Goal: Task Accomplishment & Management: Complete application form

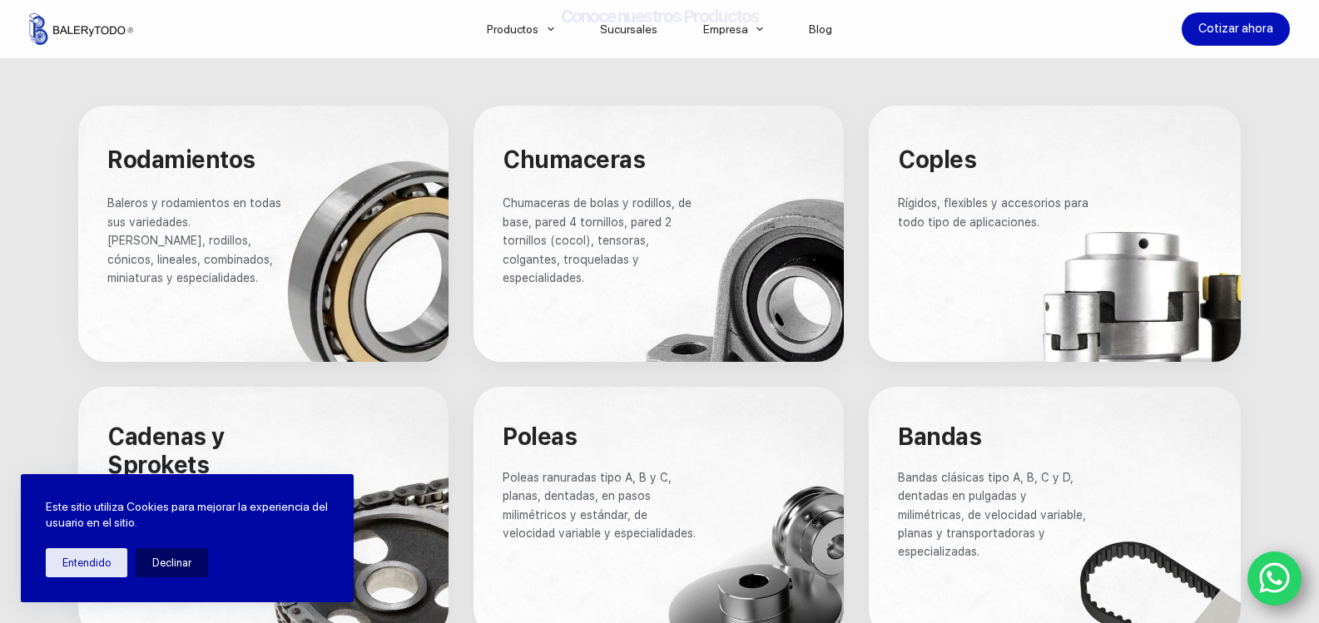
scroll to position [998, 0]
click at [606, 312] on div at bounding box center [658, 234] width 370 height 256
click at [607, 310] on div at bounding box center [658, 234] width 370 height 256
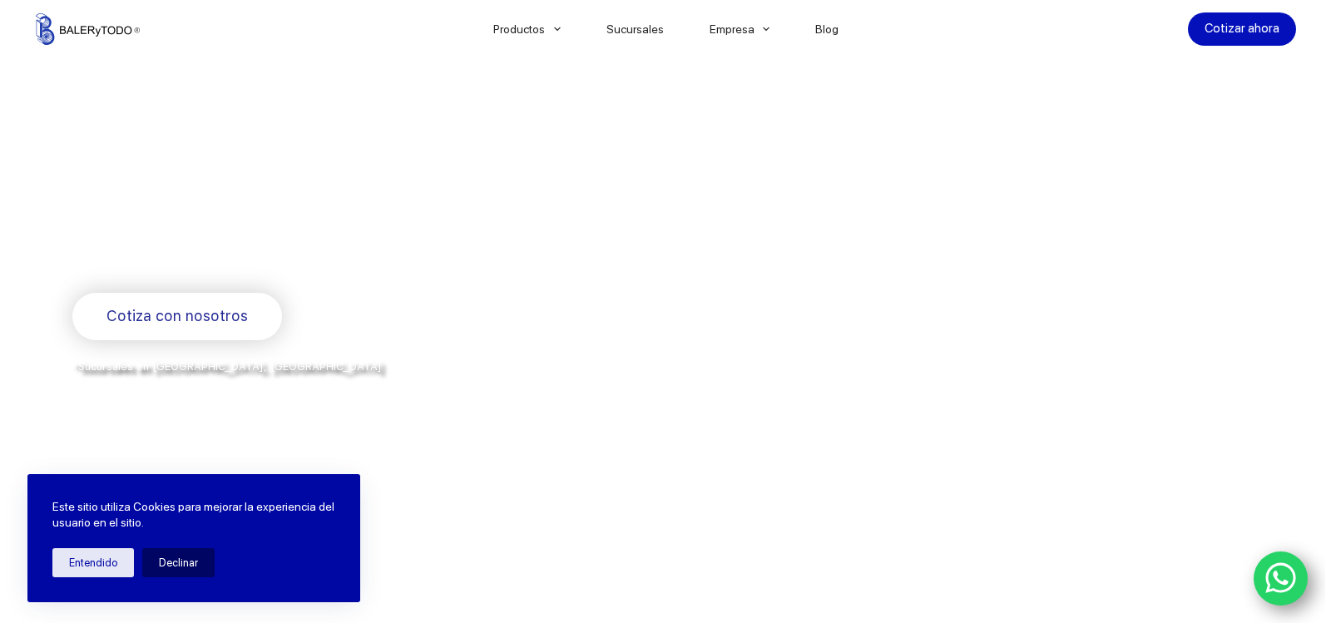
scroll to position [250, 0]
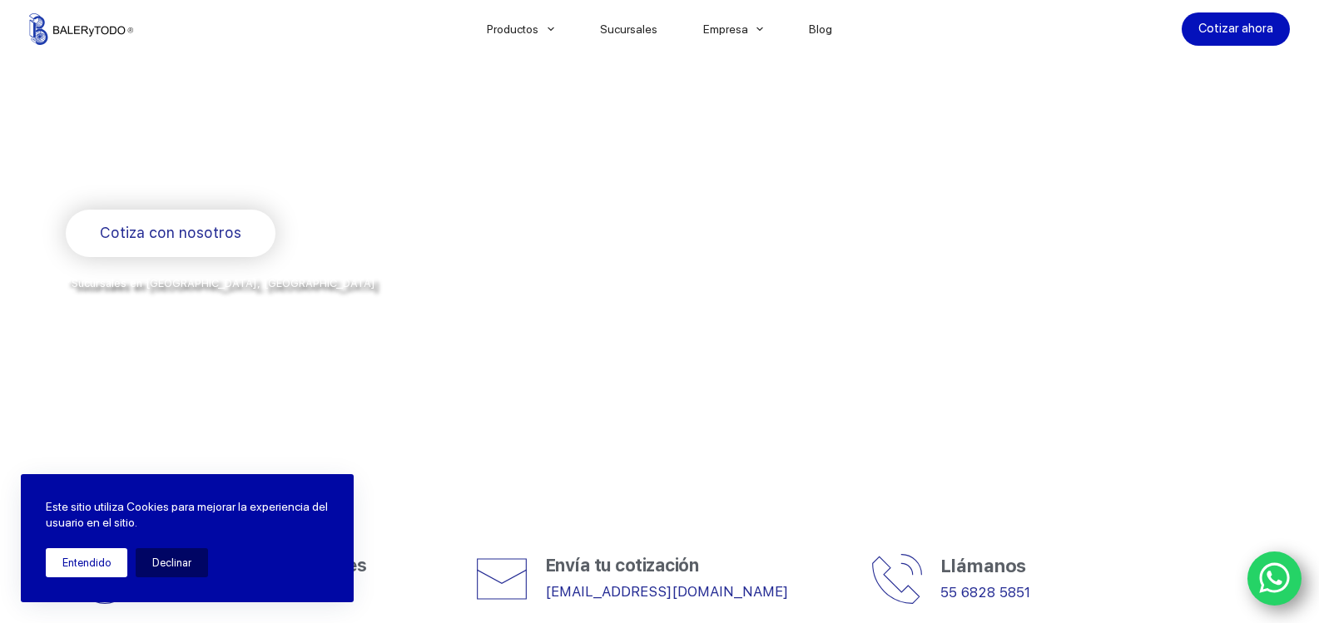
click at [70, 556] on button "Entendido" at bounding box center [87, 562] width 82 height 29
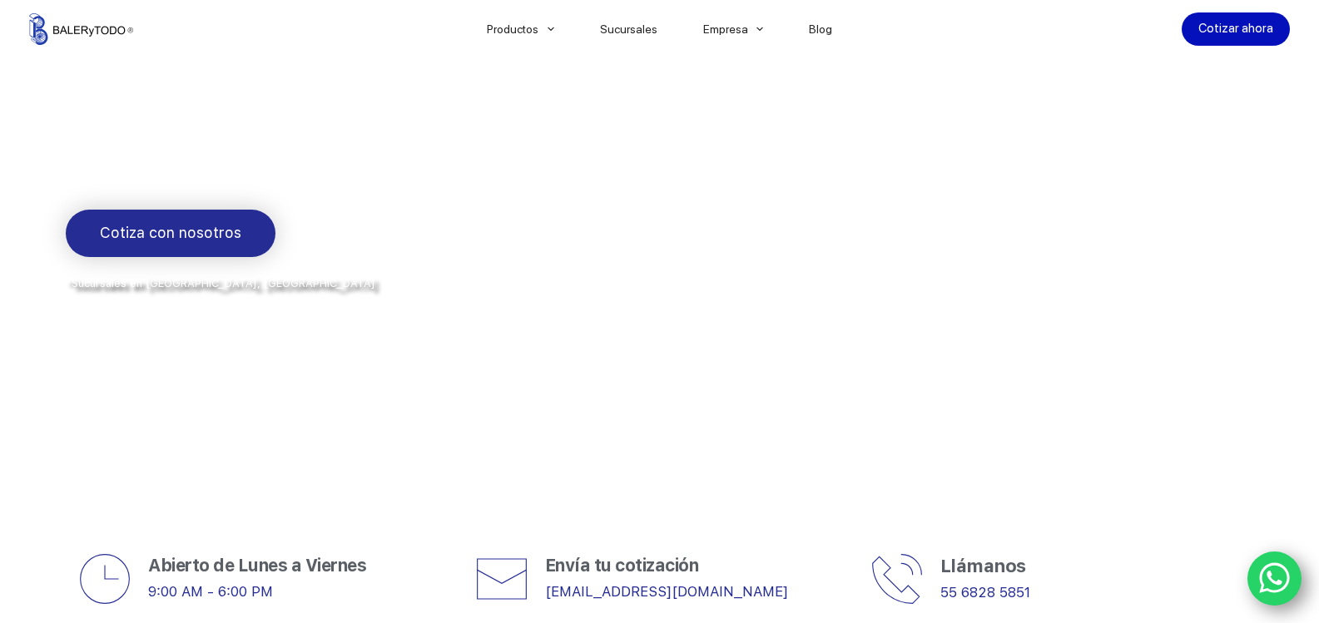
click at [200, 233] on span "Cotiza con nosotros" at bounding box center [170, 233] width 141 height 24
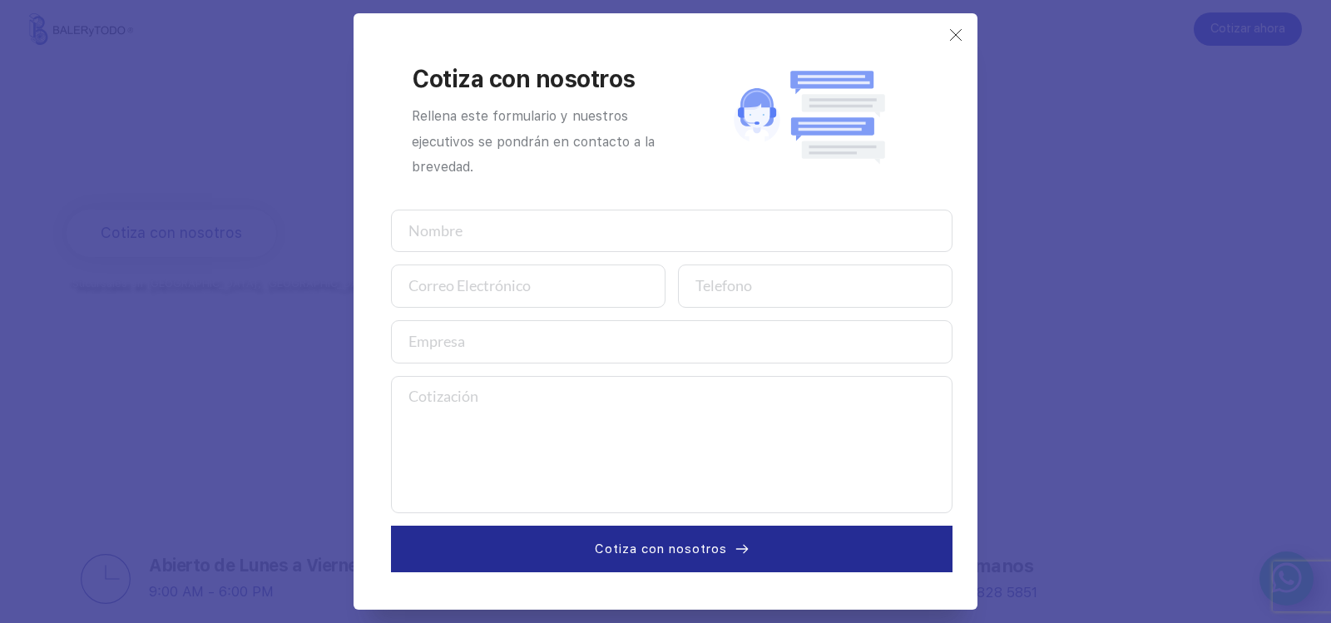
click at [440, 235] on input "text" at bounding box center [672, 231] width 562 height 43
type input "[PERSON_NAME]"
type input "5513933001"
click at [523, 301] on input "email" at bounding box center [528, 286] width 275 height 43
type input "[EMAIL_ADDRESS][DOMAIN_NAME]"
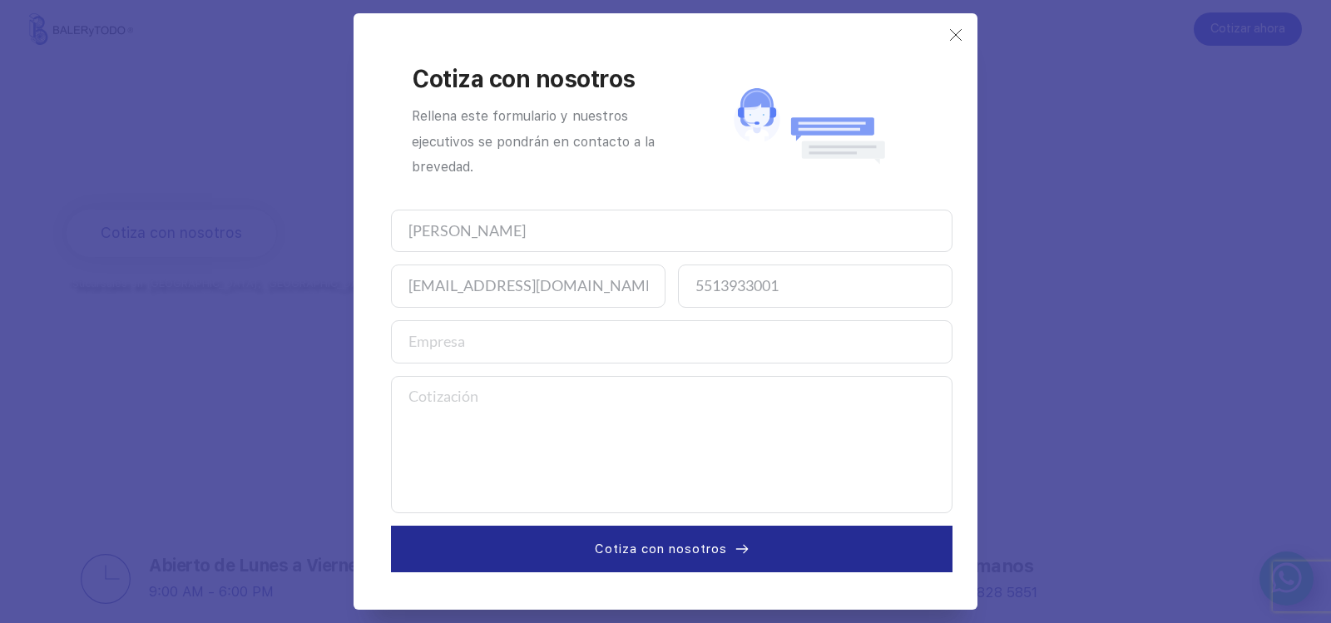
type input "ortodoncia"
click at [495, 405] on textarea at bounding box center [672, 444] width 562 height 137
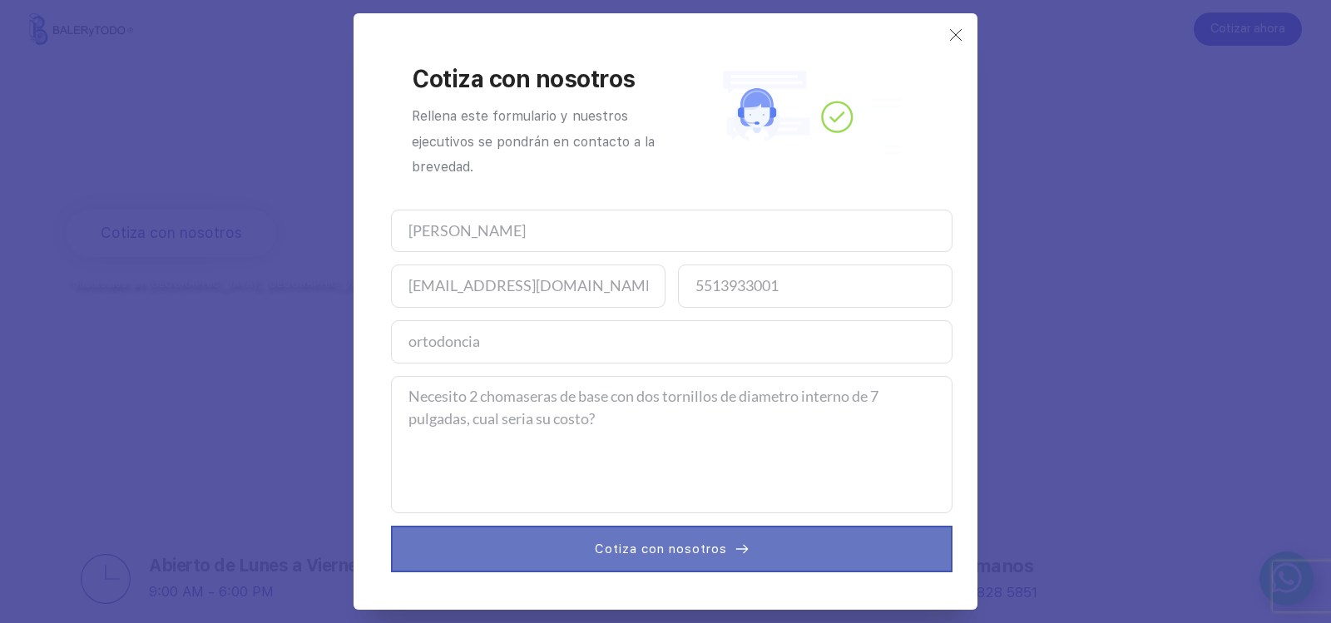
type textarea "Necesito 2 chomaseras de base con dos tornillos de diametro interno de 7 pulgad…"
click at [691, 553] on span "Cotiza con nosotros" at bounding box center [661, 549] width 132 height 20
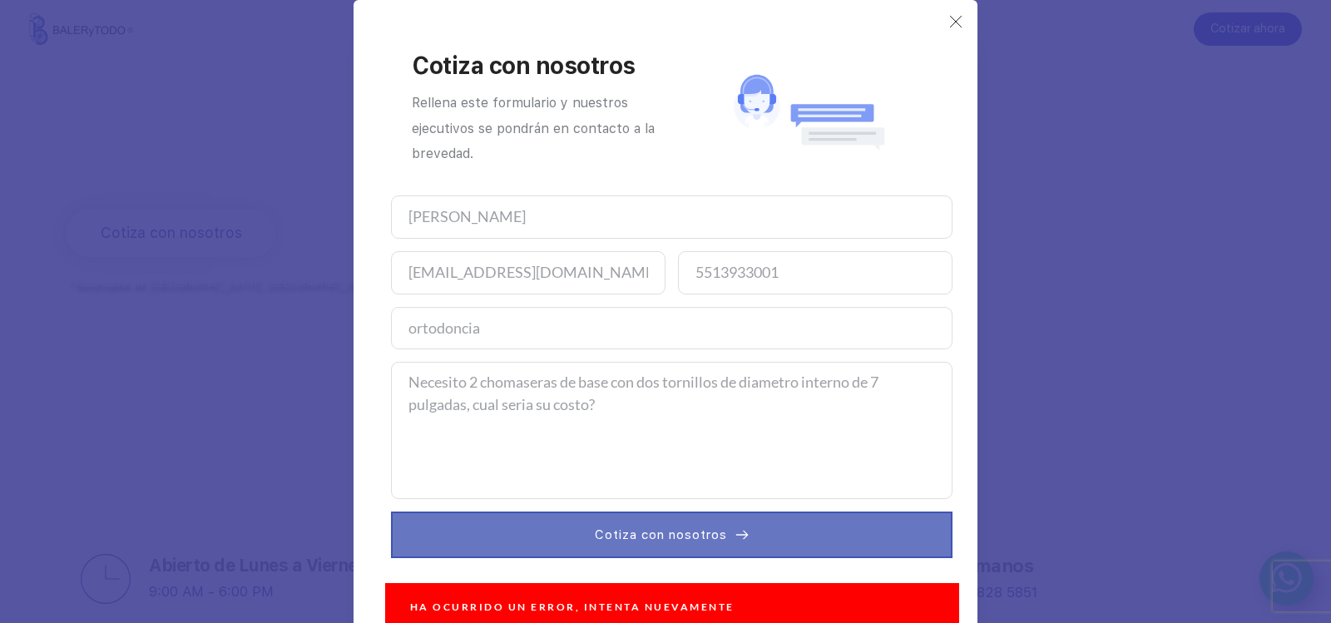
scroll to position [32, 0]
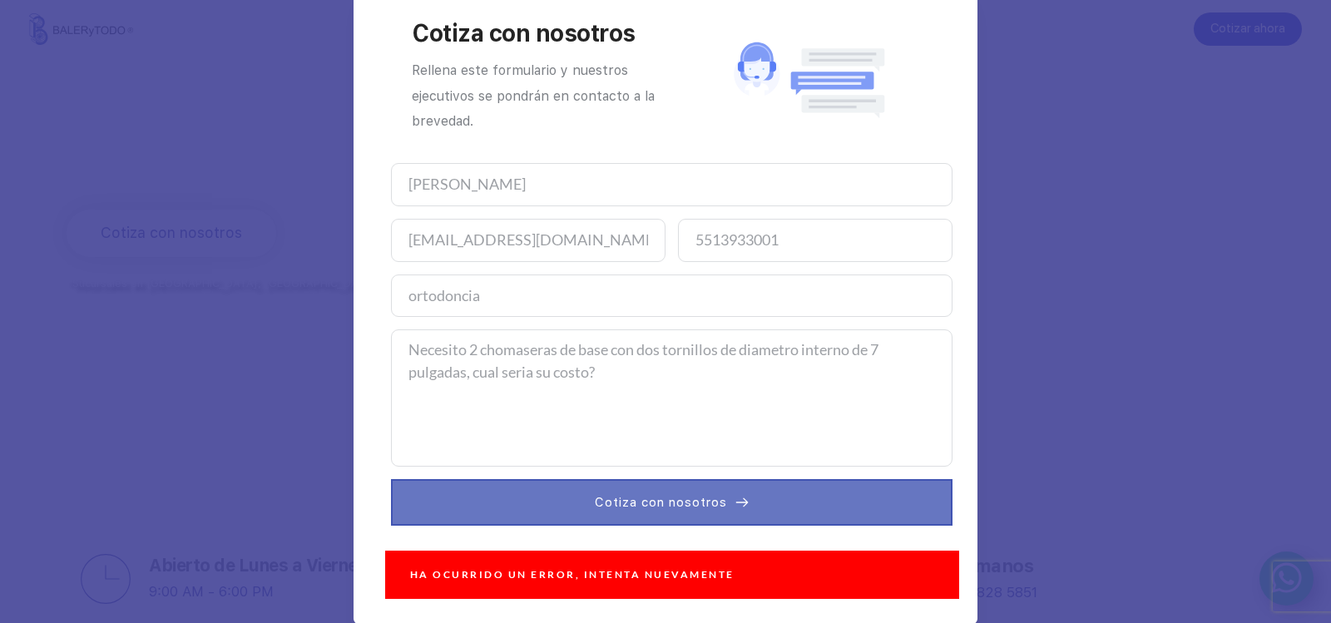
click at [710, 513] on span "Cotiza con nosotros" at bounding box center [661, 503] width 132 height 20
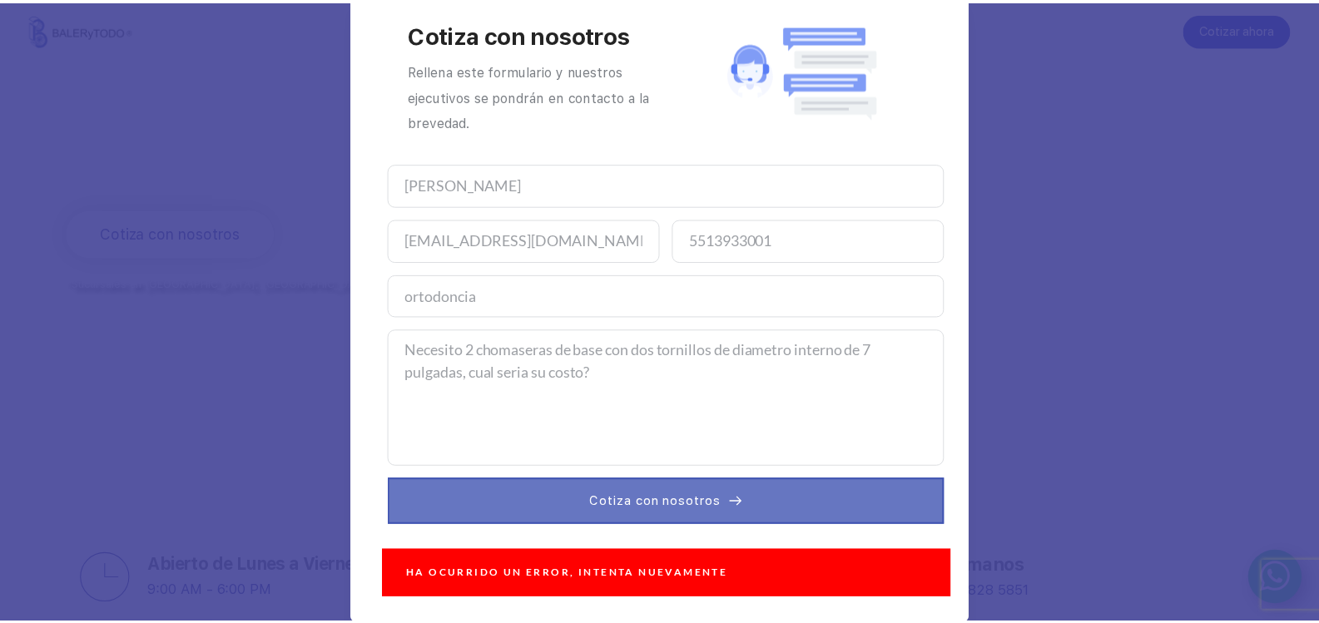
scroll to position [0, 0]
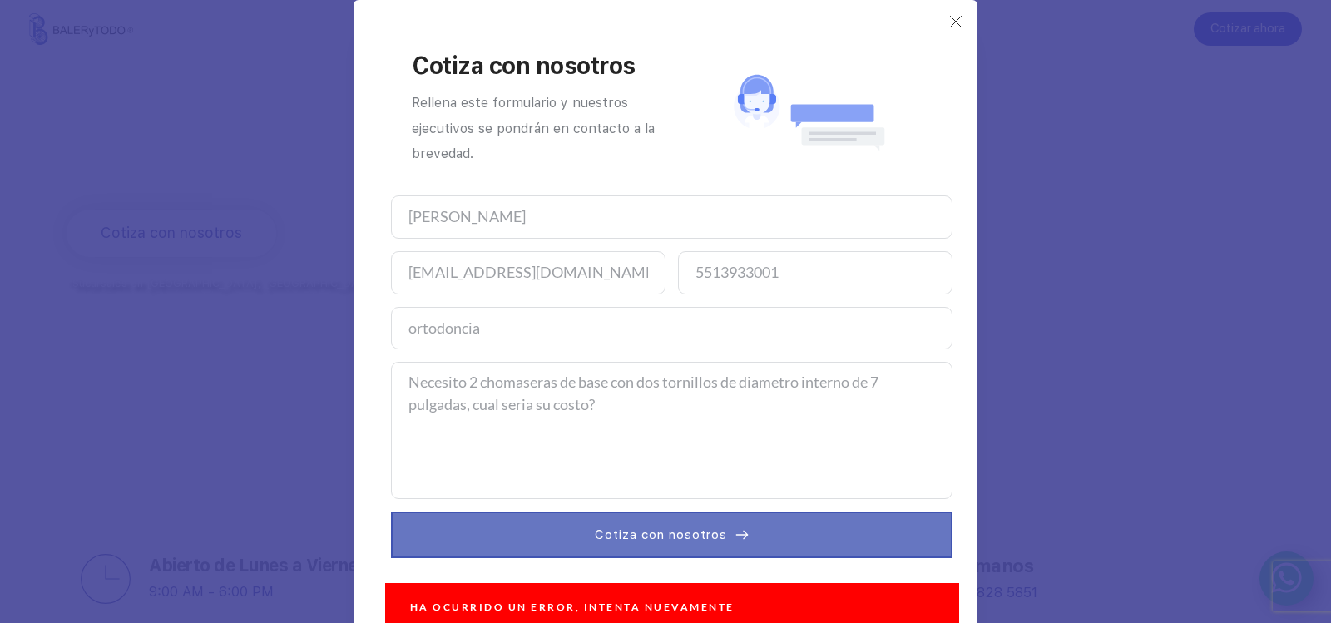
click at [703, 536] on span "Cotiza con nosotros" at bounding box center [661, 535] width 132 height 20
click at [702, 538] on span "Cotiza con nosotros" at bounding box center [661, 535] width 132 height 20
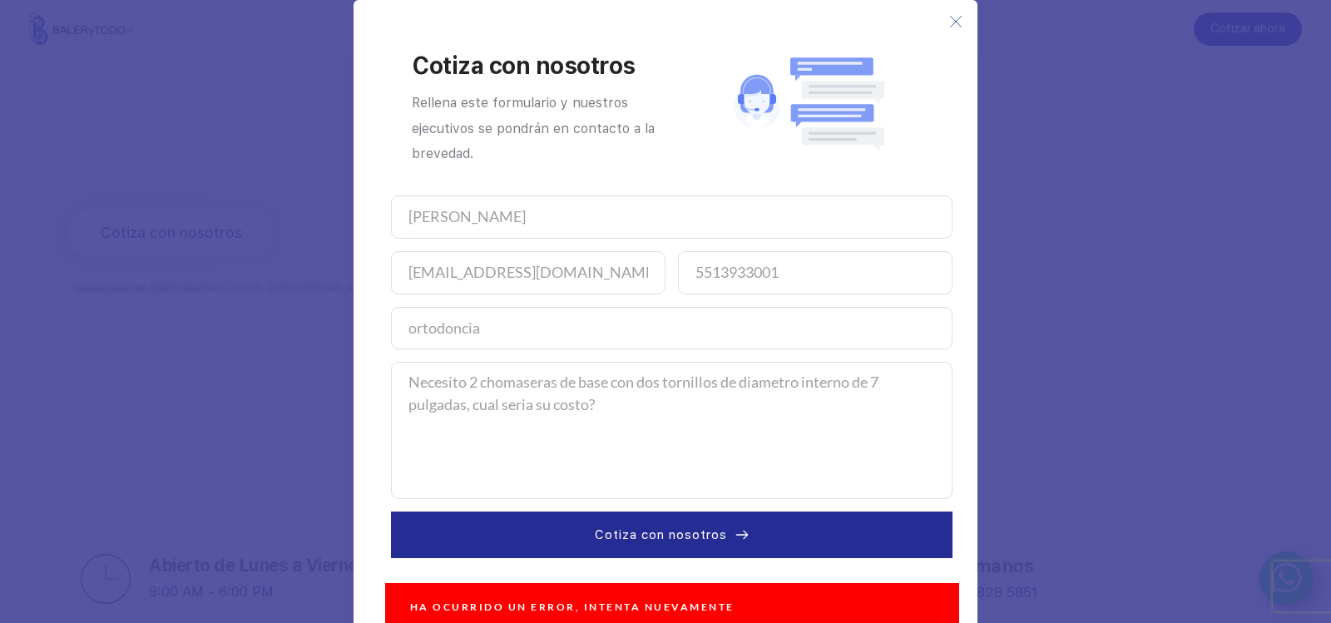
click at [951, 25] on icon at bounding box center [955, 21] width 13 height 13
